Goal: Use online tool/utility

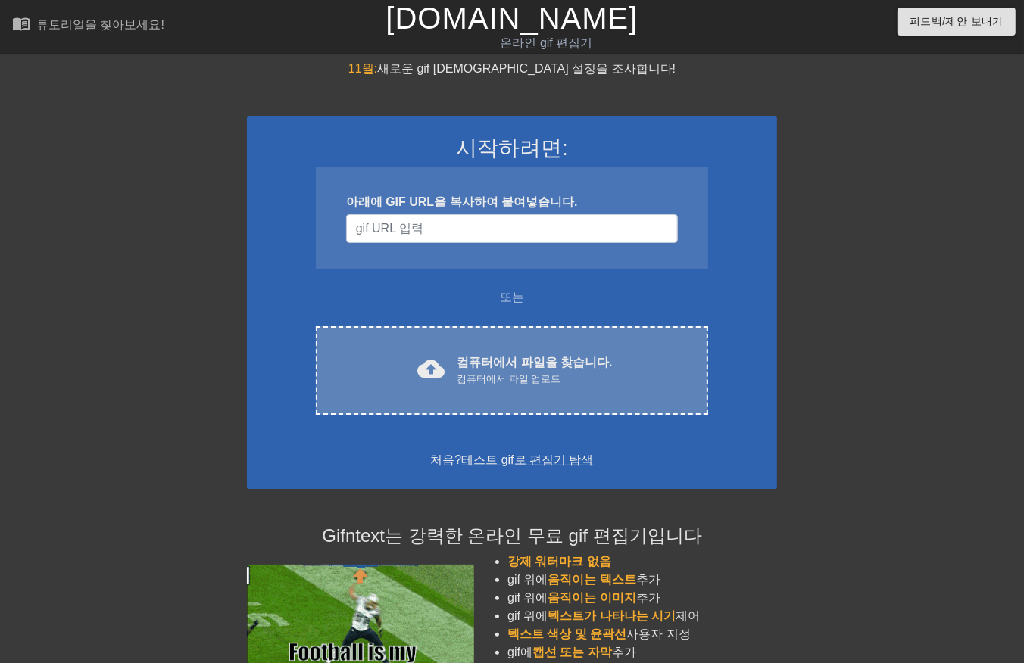
click at [495, 366] on font "컴퓨터에서 파일을 찾습니다." at bounding box center [534, 362] width 155 height 13
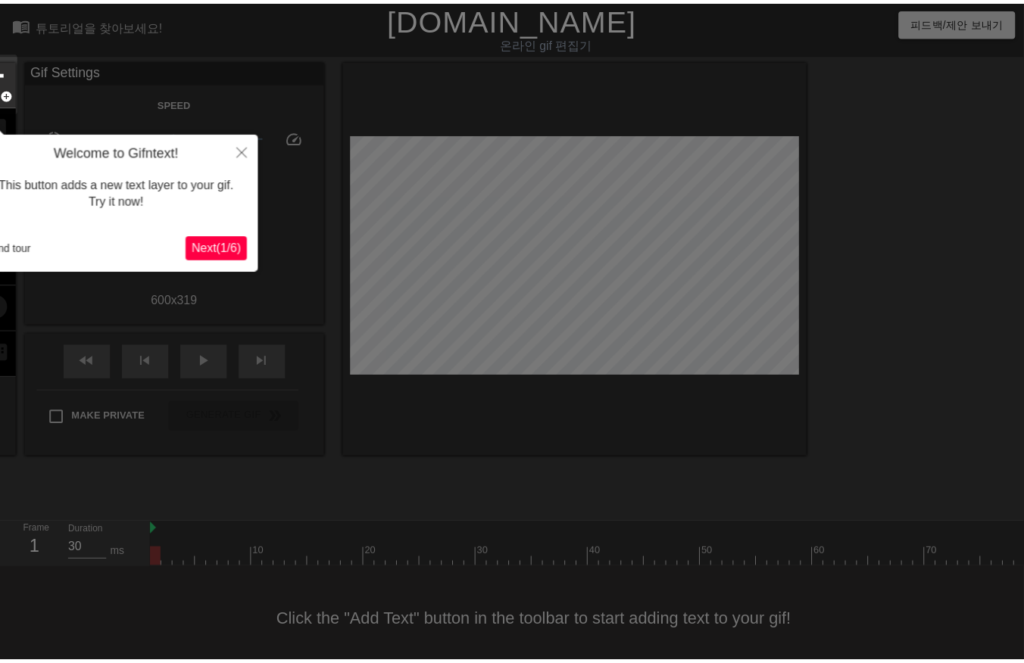
scroll to position [23, 0]
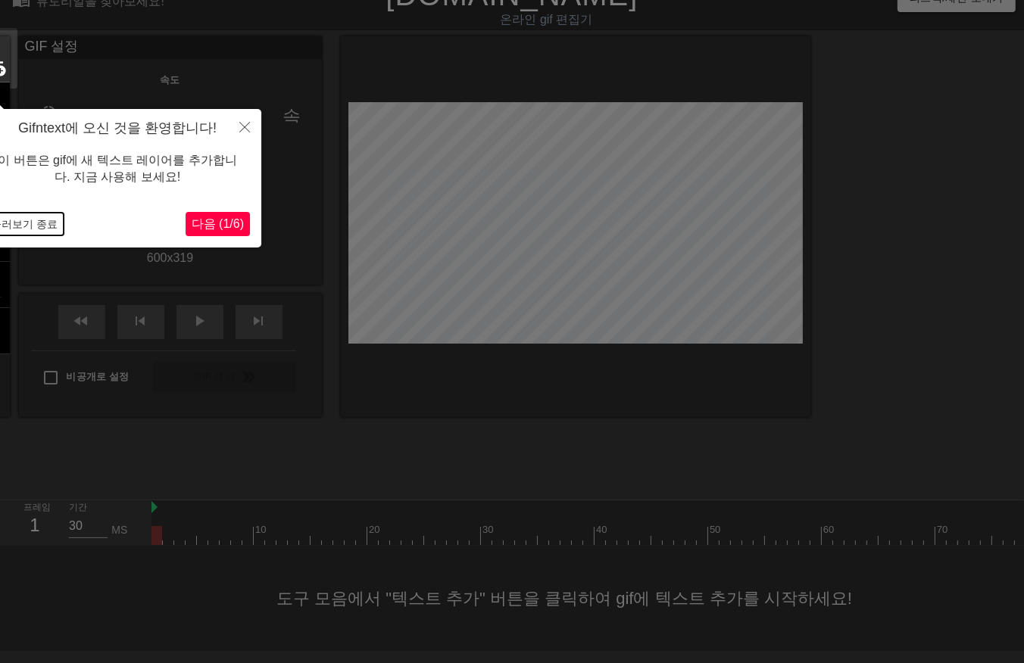
click at [33, 226] on button "둘러보기 종료" at bounding box center [24, 224] width 79 height 23
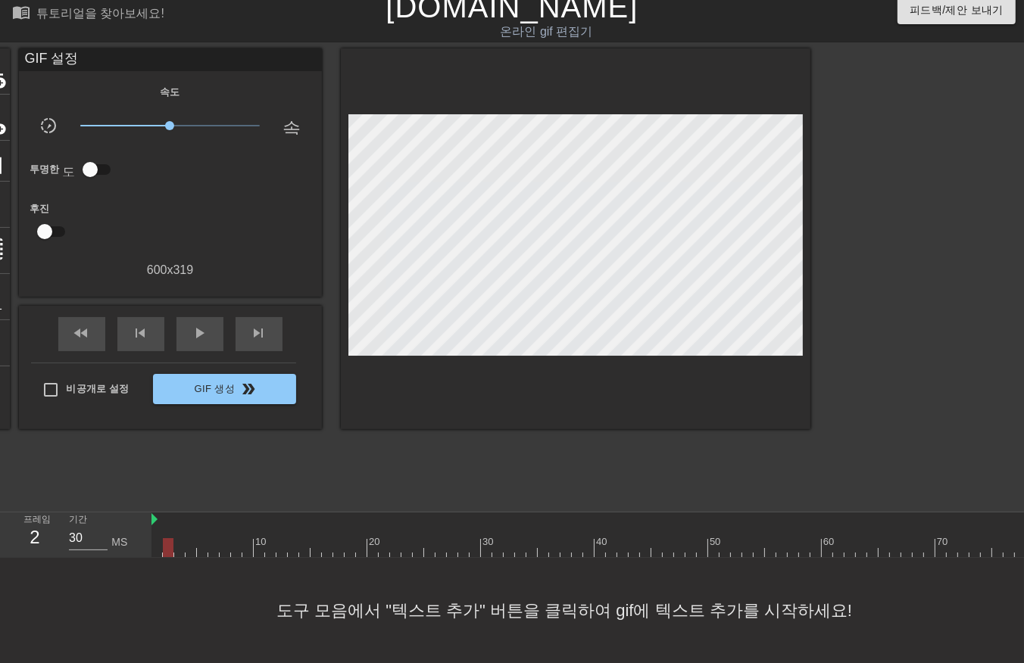
click at [168, 538] on div at bounding box center [1003, 547] width 1704 height 19
click at [179, 538] on div at bounding box center [1003, 547] width 1704 height 19
click at [188, 540] on div at bounding box center [1003, 547] width 1704 height 19
click at [201, 539] on div at bounding box center [1003, 547] width 1704 height 19
drag, startPoint x: 203, startPoint y: 538, endPoint x: 223, endPoint y: 538, distance: 19.7
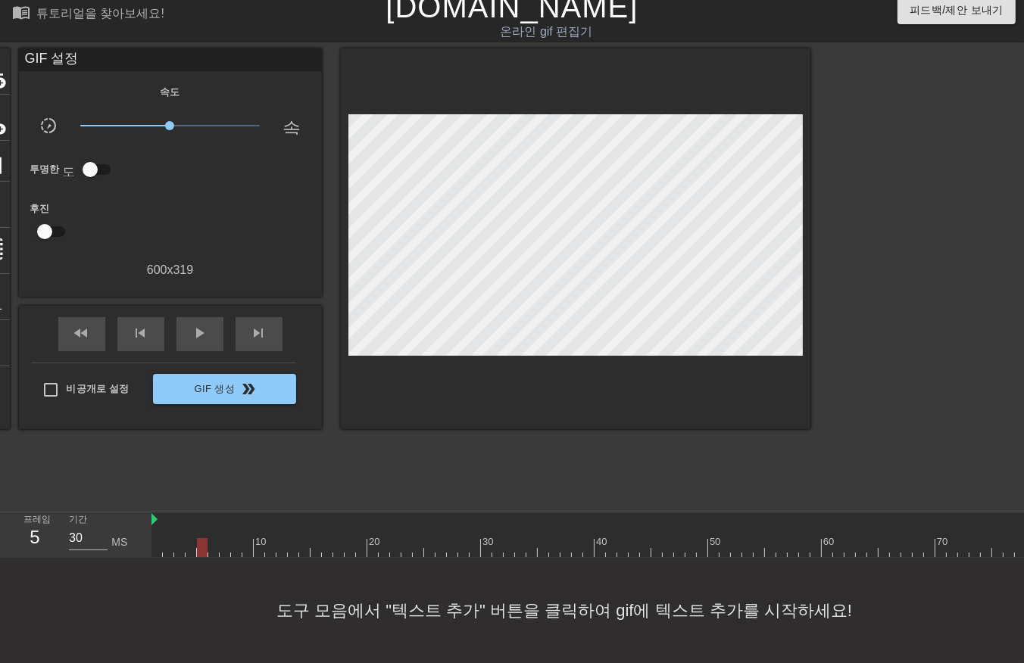
click at [207, 540] on div at bounding box center [202, 547] width 11 height 19
drag, startPoint x: 230, startPoint y: 538, endPoint x: 239, endPoint y: 538, distance: 8.3
click at [236, 538] on div at bounding box center [1003, 547] width 1704 height 19
drag, startPoint x: 239, startPoint y: 538, endPoint x: 1056, endPoint y: 571, distance: 818.5
click at [1023, 571] on html "menu_book 튜토리얼을 찾아보세요! [DOMAIN_NAME] 온라인 gif 편집기 피드백/제안 보내기 타이틀 add_circle 이미지 …" at bounding box center [512, 326] width 1024 height 675
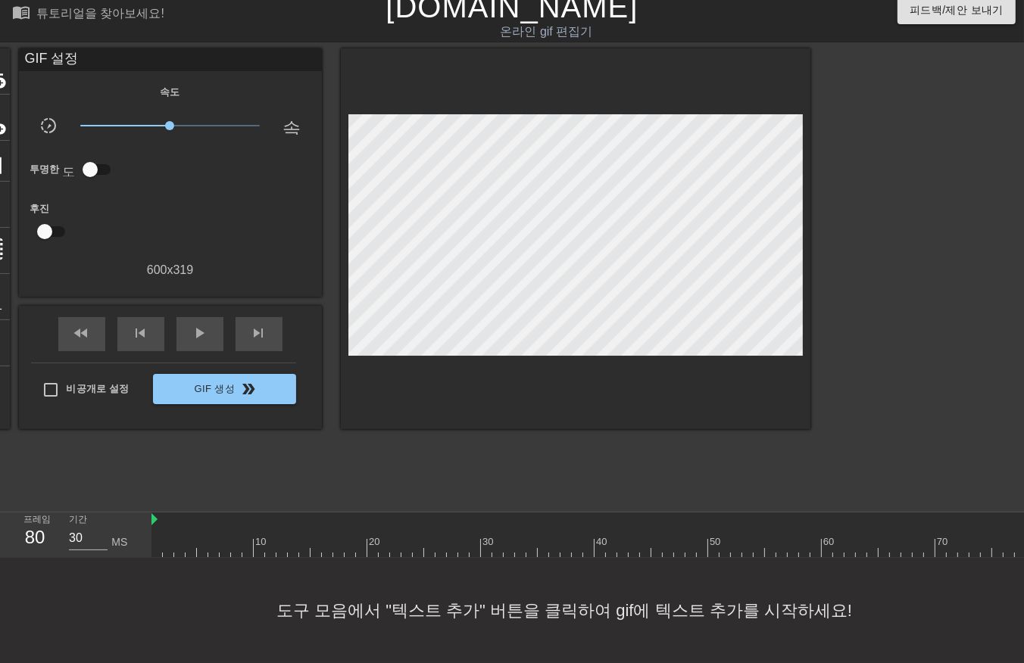
click at [914, 612] on div "도구 모음에서 "텍스트 추가" 버튼을 클릭하여 gif에 텍스트 추가를 시작하세요!" at bounding box center [512, 610] width 1024 height 105
click at [198, 326] on span "play_arrow" at bounding box center [200, 333] width 18 height 18
drag, startPoint x: 199, startPoint y: 313, endPoint x: 201, endPoint y: 322, distance: 8.5
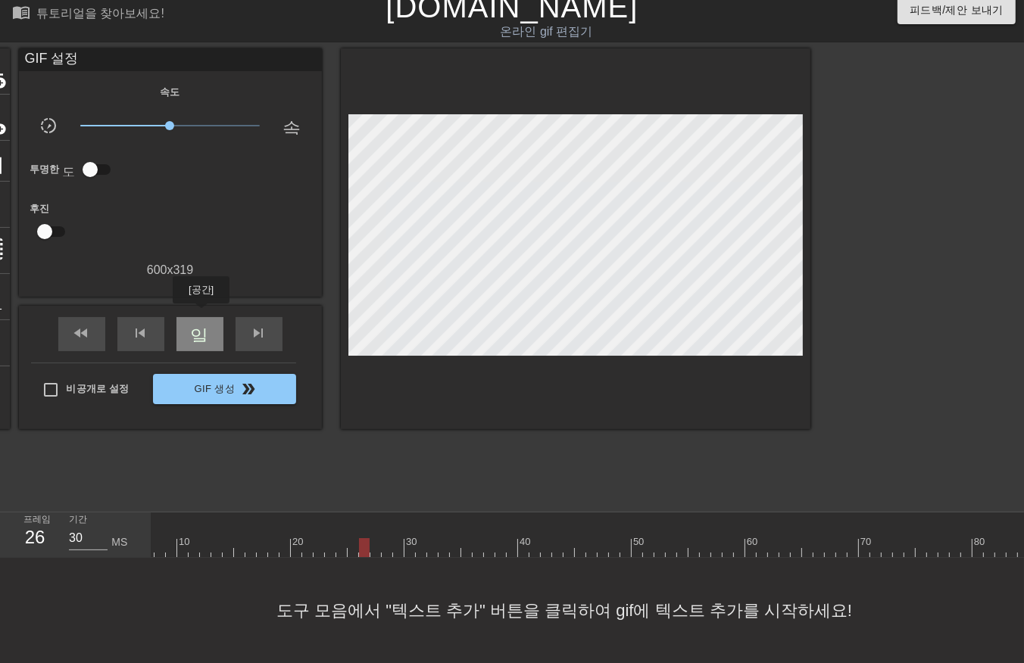
click at [201, 324] on span "일시 중지" at bounding box center [200, 333] width 18 height 18
click at [156, 538] on div at bounding box center [1003, 547] width 1704 height 19
click at [177, 538] on div at bounding box center [1003, 547] width 1704 height 19
click at [178, 538] on div at bounding box center [179, 547] width 11 height 19
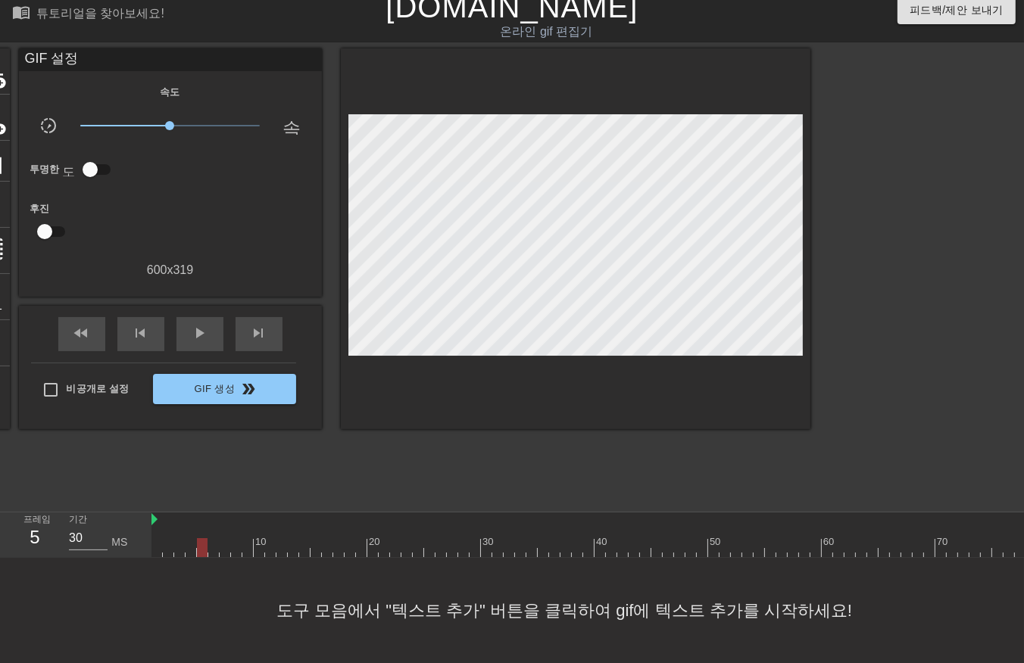
click at [205, 538] on div at bounding box center [1003, 547] width 1704 height 19
click at [207, 538] on div at bounding box center [202, 547] width 11 height 19
click at [221, 538] on div at bounding box center [1003, 547] width 1704 height 19
click at [230, 538] on div at bounding box center [1003, 547] width 1704 height 19
click at [237, 538] on div at bounding box center [1003, 547] width 1704 height 19
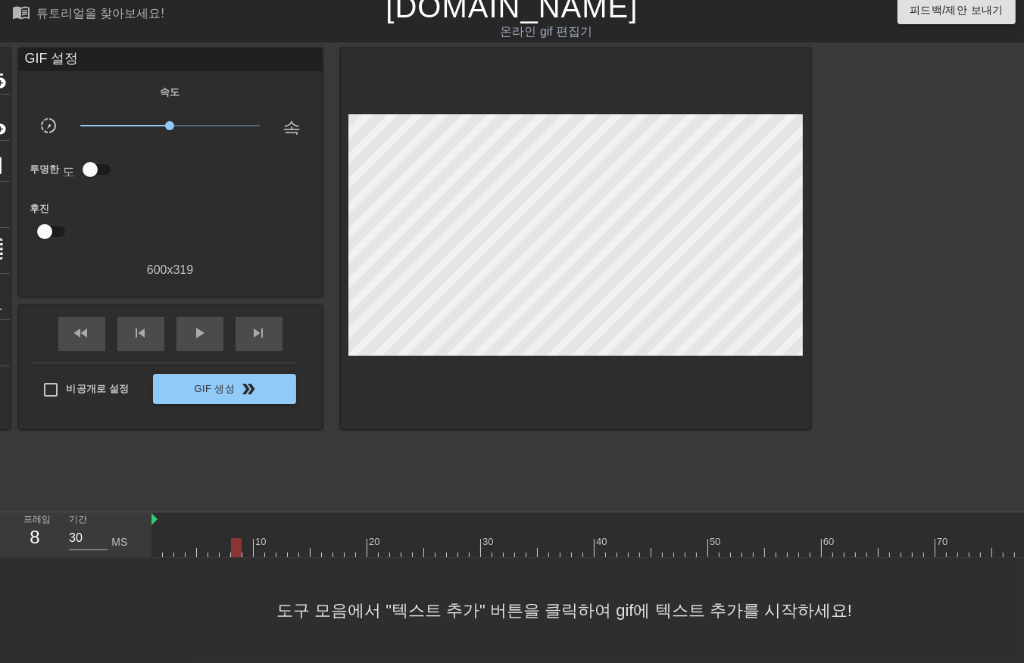
click at [238, 538] on div at bounding box center [236, 547] width 11 height 19
drag, startPoint x: 239, startPoint y: 538, endPoint x: 1050, endPoint y: 530, distance: 811.8
click at [1023, 530] on html "menu_book 튜토리얼을 찾아보세요! [DOMAIN_NAME] 온라인 gif 편집기 피드백/제안 보내기 타이틀 add_circle 이미지 …" at bounding box center [512, 326] width 1024 height 675
drag, startPoint x: 212, startPoint y: 532, endPoint x: 0, endPoint y: 486, distance: 217.0
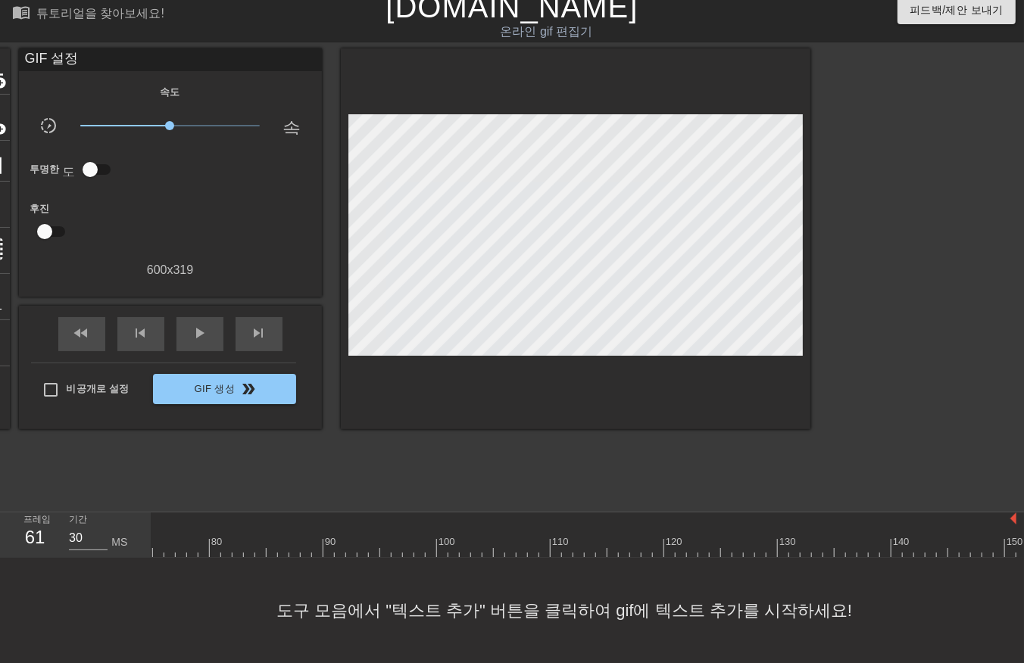
click at [0, 488] on html "menu_book 튜토리얼을 찾아보세요! [DOMAIN_NAME] 온라인 gif 편집기 피드백/제안 보내기 타이틀 add_circle 이미지 …" at bounding box center [512, 326] width 1024 height 675
drag, startPoint x: 155, startPoint y: 534, endPoint x: 426, endPoint y: 529, distance: 270.4
click at [426, 538] on div at bounding box center [1003, 547] width 1704 height 19
drag, startPoint x: 429, startPoint y: 535, endPoint x: 736, endPoint y: 524, distance: 307.6
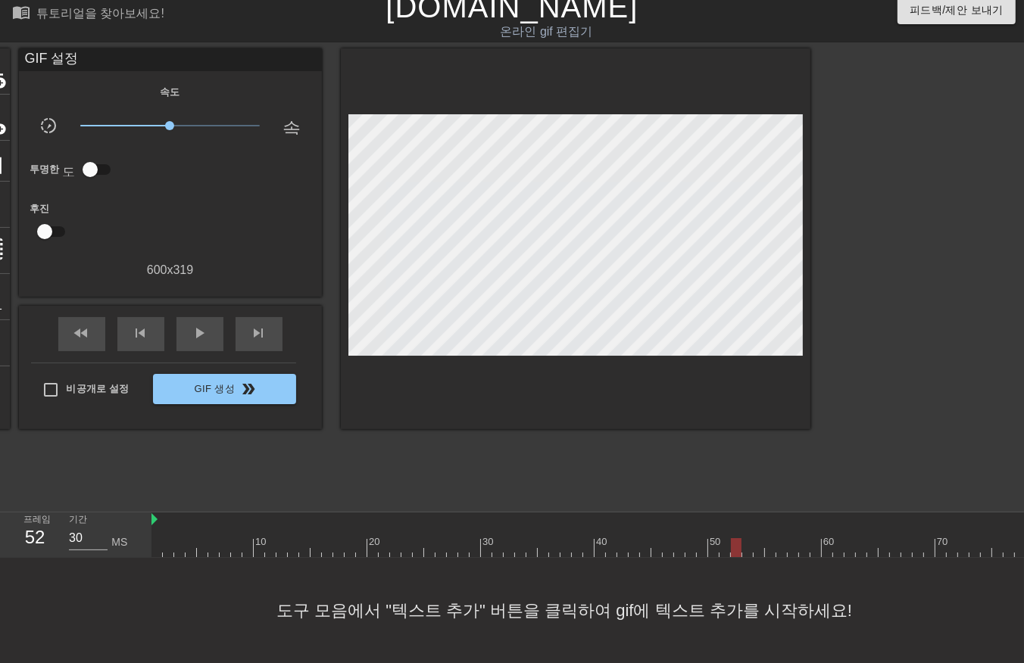
click at [739, 523] on div "10 20 30 40 50 60 70 80 90 100 110 120 130 140 150" at bounding box center [1003, 535] width 1704 height 45
click at [407, 538] on div at bounding box center [1003, 547] width 1704 height 19
click at [416, 538] on div at bounding box center [1003, 547] width 1704 height 19
click at [426, 538] on div at bounding box center [1003, 547] width 1704 height 19
drag, startPoint x: 438, startPoint y: 533, endPoint x: 451, endPoint y: 545, distance: 18.2
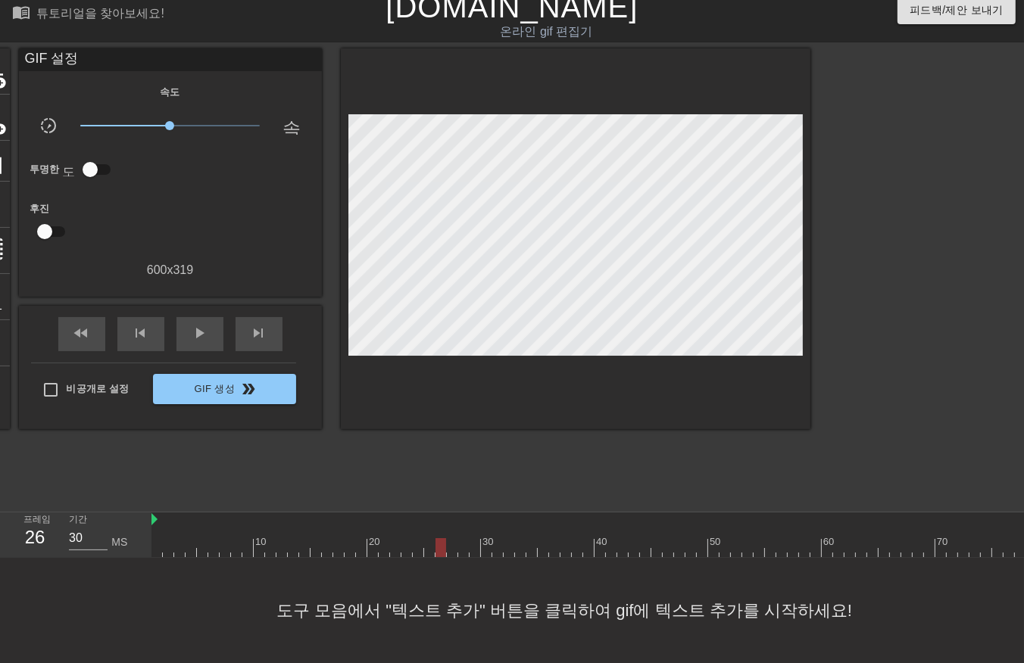
click at [441, 538] on div at bounding box center [1003, 547] width 1704 height 19
drag, startPoint x: 448, startPoint y: 535, endPoint x: 463, endPoint y: 544, distance: 16.6
click at [457, 541] on div at bounding box center [1003, 547] width 1704 height 19
drag, startPoint x: 456, startPoint y: 536, endPoint x: 463, endPoint y: 540, distance: 8.5
click at [463, 540] on div at bounding box center [1003, 547] width 1704 height 19
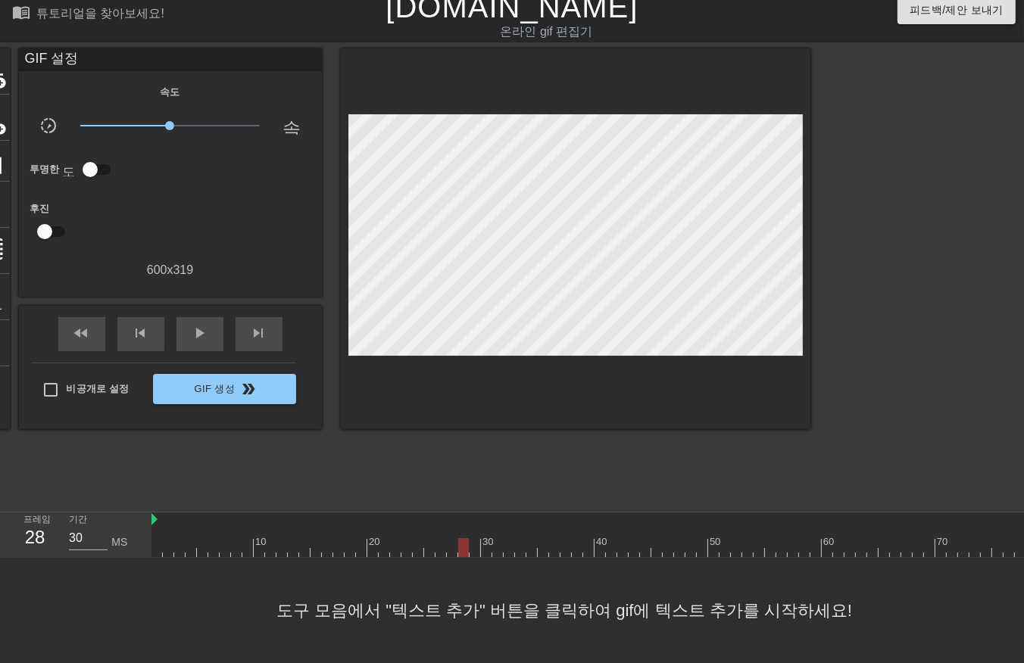
drag, startPoint x: 460, startPoint y: 538, endPoint x: 467, endPoint y: 541, distance: 8.2
click at [460, 539] on div at bounding box center [1003, 547] width 1704 height 19
drag, startPoint x: 472, startPoint y: 534, endPoint x: 482, endPoint y: 536, distance: 10.8
click at [476, 538] on div at bounding box center [1003, 547] width 1704 height 19
click at [487, 538] on div at bounding box center [1003, 547] width 1704 height 19
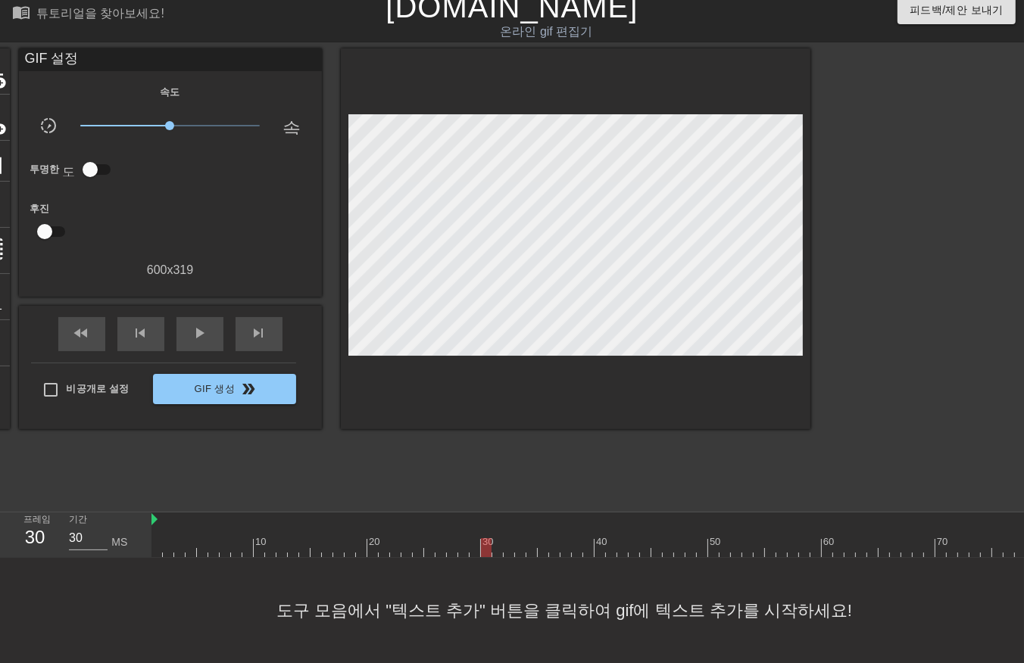
click at [494, 538] on div at bounding box center [1003, 547] width 1704 height 19
click at [506, 538] on div at bounding box center [1003, 547] width 1704 height 19
click at [521, 538] on div at bounding box center [1003, 547] width 1704 height 19
drag, startPoint x: 529, startPoint y: 535, endPoint x: 536, endPoint y: 538, distance: 8.2
click at [532, 538] on div at bounding box center [1003, 547] width 1704 height 19
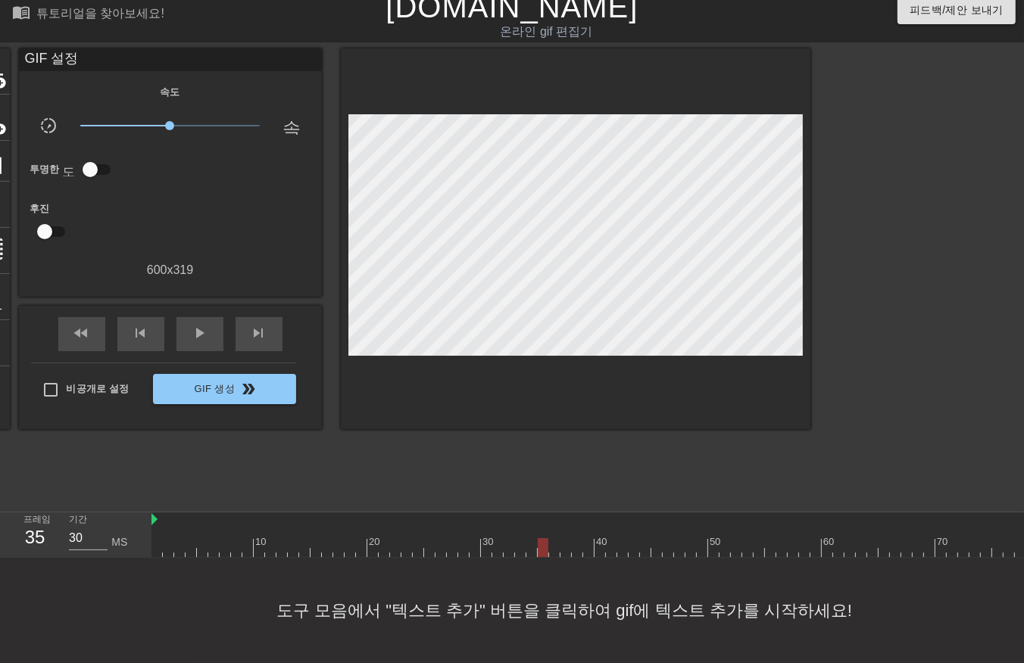
click at [545, 538] on div at bounding box center [1003, 547] width 1704 height 19
click at [555, 538] on div at bounding box center [1003, 547] width 1704 height 19
drag, startPoint x: 560, startPoint y: 533, endPoint x: 573, endPoint y: 539, distance: 14.2
click at [568, 539] on div at bounding box center [1003, 547] width 1704 height 19
click at [578, 538] on div at bounding box center [1003, 547] width 1704 height 19
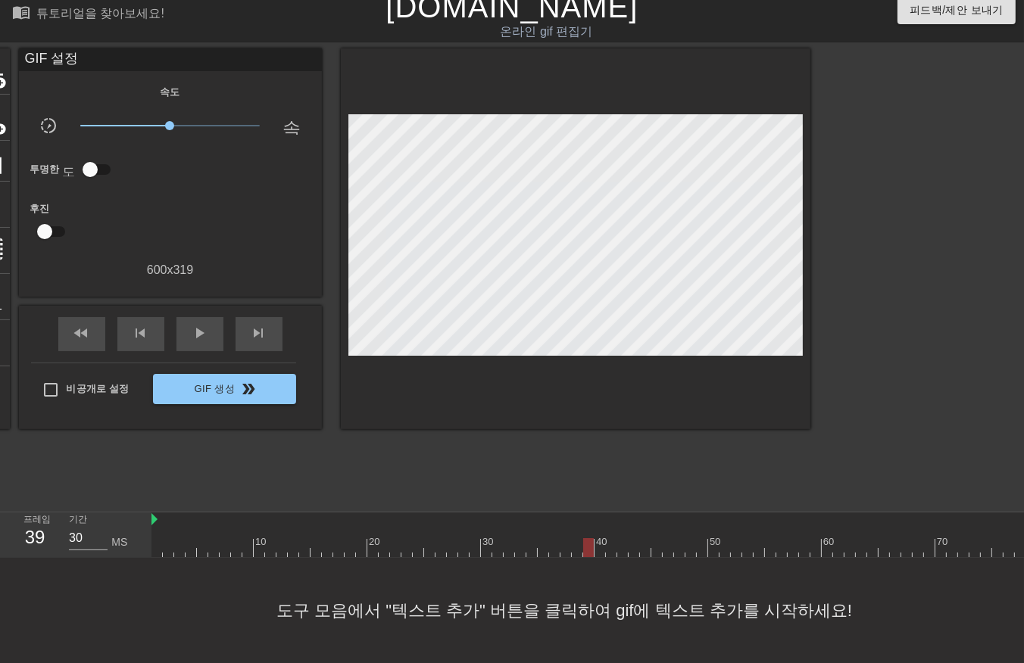
drag, startPoint x: 584, startPoint y: 535, endPoint x: 599, endPoint y: 541, distance: 16.6
click at [591, 539] on div at bounding box center [1003, 547] width 1704 height 19
drag, startPoint x: 597, startPoint y: 533, endPoint x: 610, endPoint y: 538, distance: 13.9
click at [600, 538] on div at bounding box center [1003, 547] width 1704 height 19
drag, startPoint x: 610, startPoint y: 535, endPoint x: 617, endPoint y: 539, distance: 8.8
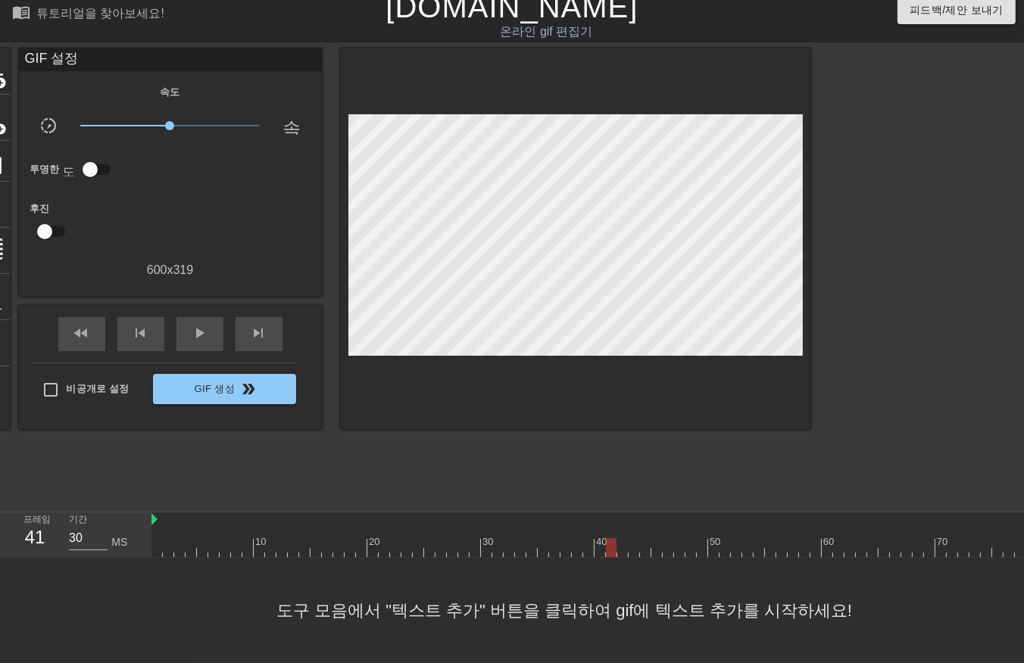
click at [610, 539] on div at bounding box center [1003, 547] width 1704 height 19
click at [624, 538] on div at bounding box center [1003, 547] width 1704 height 19
click at [629, 538] on div at bounding box center [1003, 547] width 1704 height 19
drag, startPoint x: 644, startPoint y: 535, endPoint x: 654, endPoint y: 538, distance: 10.5
click at [645, 538] on div at bounding box center [1003, 547] width 1704 height 19
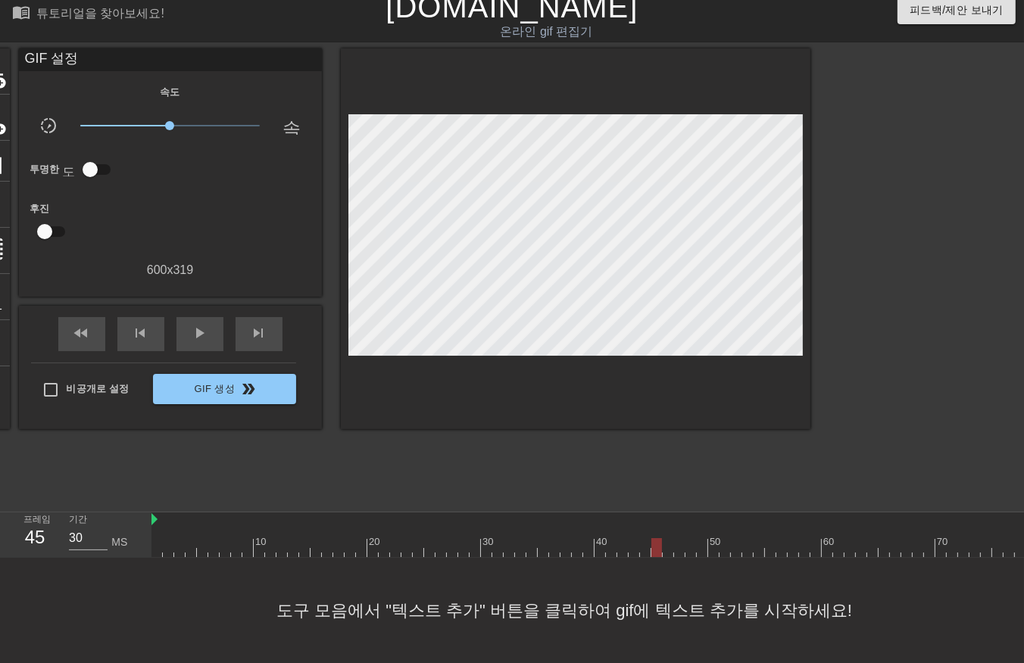
drag, startPoint x: 655, startPoint y: 533, endPoint x: 664, endPoint y: 538, distance: 10.5
click at [656, 538] on div at bounding box center [1003, 547] width 1704 height 19
click at [669, 538] on div at bounding box center [1003, 547] width 1704 height 19
drag, startPoint x: 675, startPoint y: 532, endPoint x: 683, endPoint y: 543, distance: 13.0
click at [677, 540] on div at bounding box center [1003, 547] width 1704 height 19
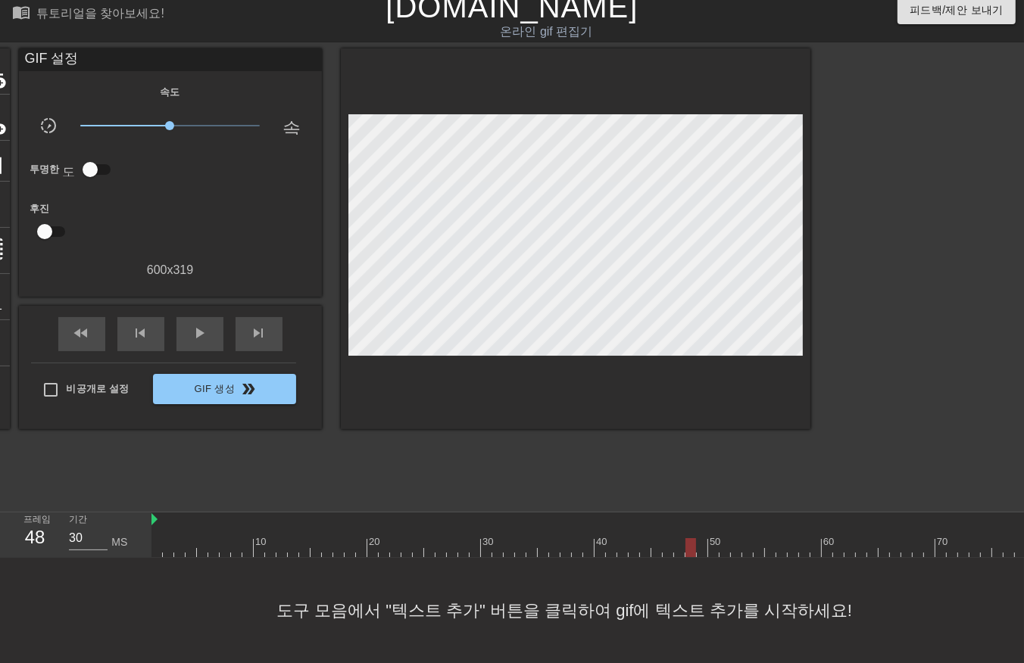
click at [689, 538] on div at bounding box center [1003, 547] width 1704 height 19
click at [699, 538] on div at bounding box center [1003, 547] width 1704 height 19
drag, startPoint x: 713, startPoint y: 532, endPoint x: 718, endPoint y: 542, distance: 11.9
click at [710, 539] on div at bounding box center [1003, 547] width 1704 height 19
click at [723, 538] on div at bounding box center [1003, 547] width 1704 height 19
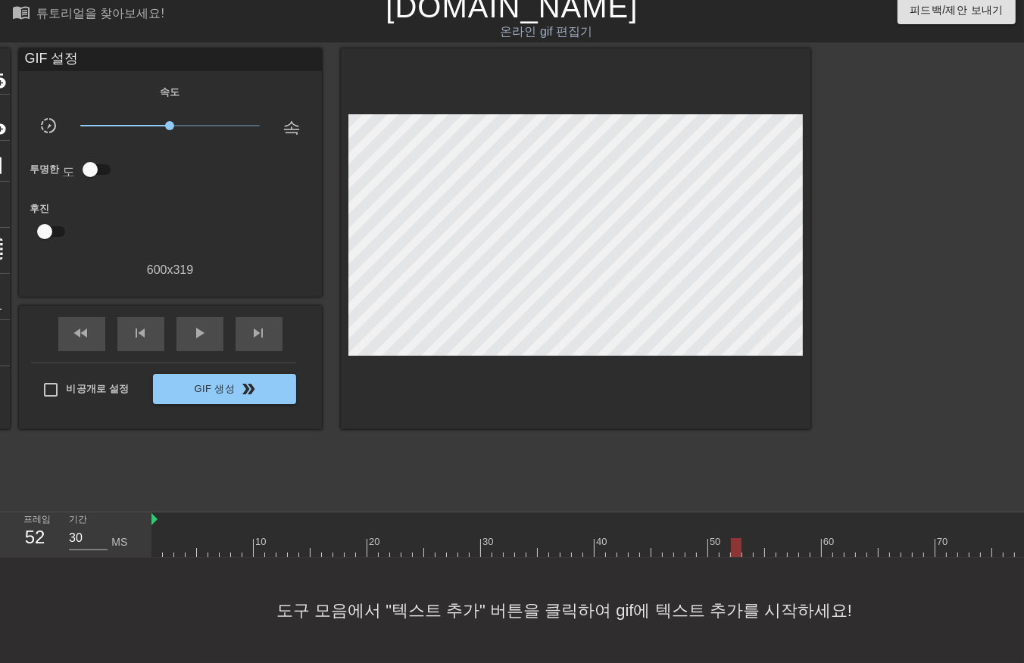
click at [735, 538] on div at bounding box center [1003, 547] width 1704 height 19
click at [744, 538] on div at bounding box center [1003, 547] width 1704 height 19
click at [733, 538] on div at bounding box center [1003, 547] width 1704 height 19
